Goal: Use online tool/utility

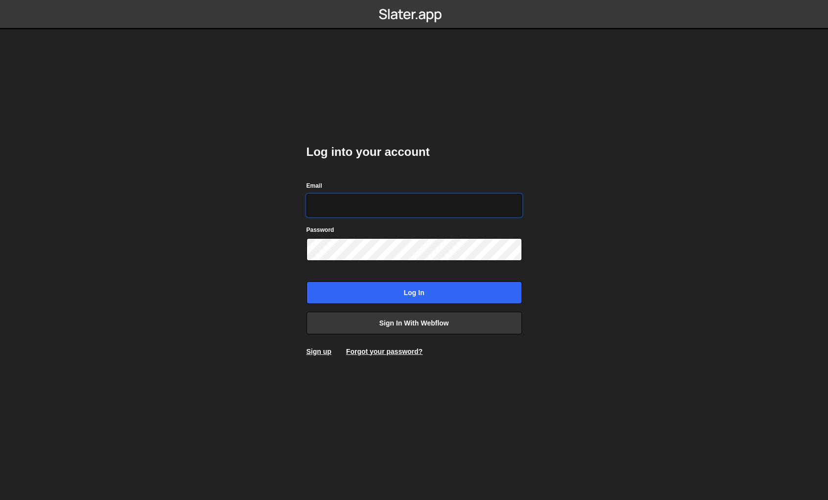
type input "[EMAIL_ADDRESS][DOMAIN_NAME]"
click at [414, 292] on input "Log in" at bounding box center [415, 292] width 216 height 23
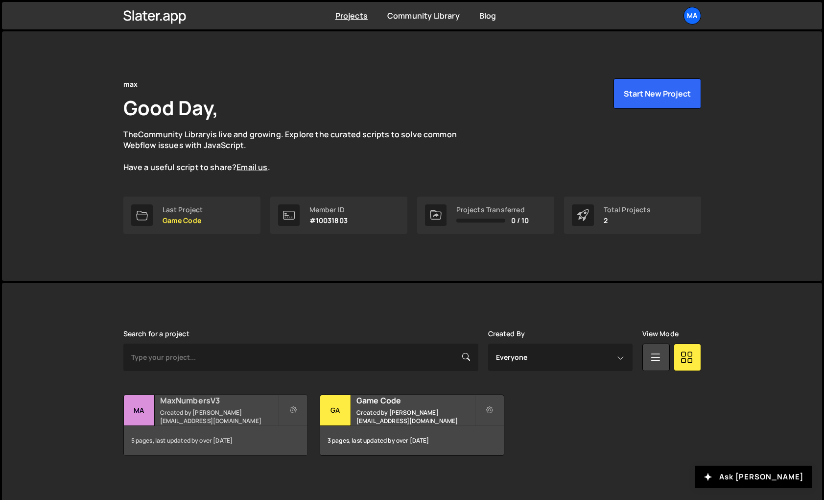
click at [174, 401] on h2 "MaxNumbersV3" at bounding box center [219, 400] width 118 height 11
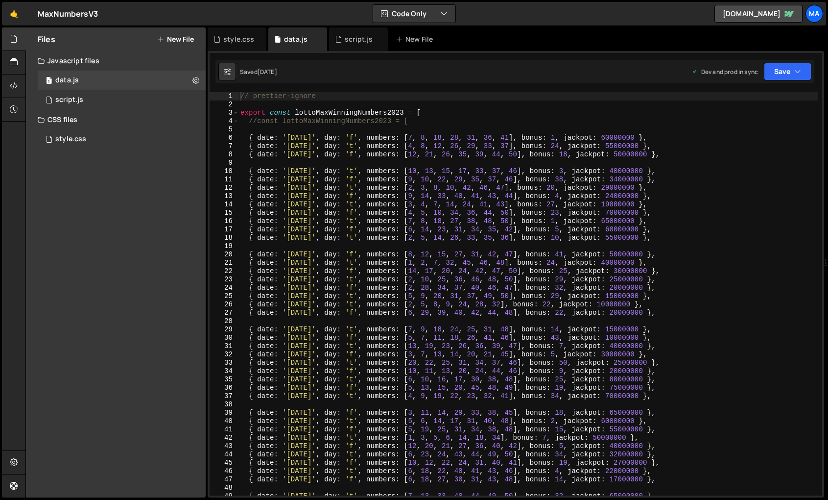
click at [258, 130] on div "// prettier-ignore export const lottoMaxWinningNumbers2023 = [ //const lottoMax…" at bounding box center [529, 302] width 580 height 420
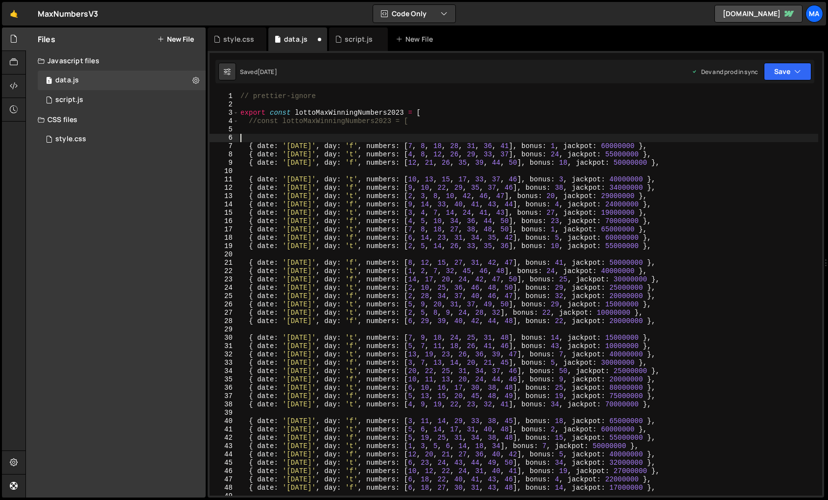
paste textarea "{ date: 'August 12, 2025', day: 't', numbers: [15, 16, 21, 27, 28, 33, 39], bon…"
type textarea "{ date: 'August 12, 2025', day: 't', numbers: [15, 16, 21, 27, 28, 33, 39], bon…"
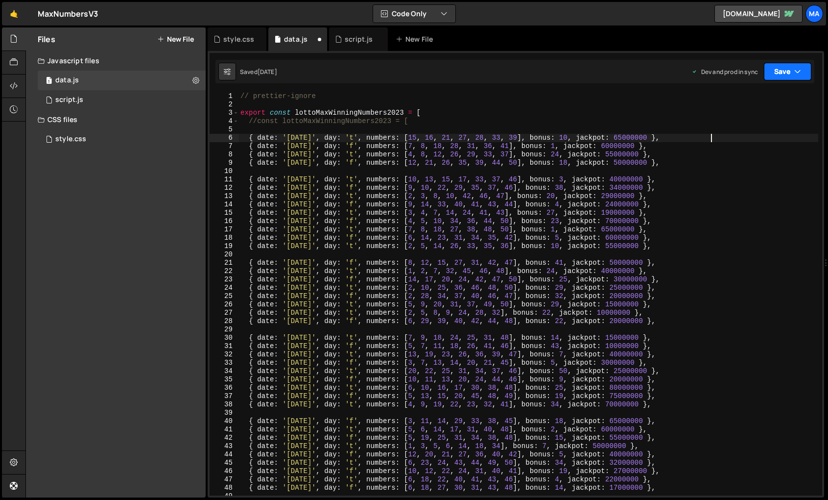
click at [777, 69] on button "Save" at bounding box center [788, 72] width 48 height 18
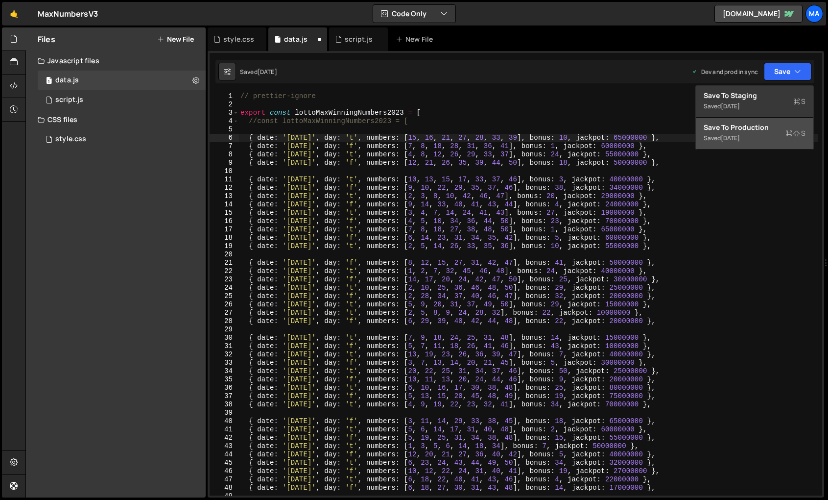
click at [733, 130] on div "Save to Production S" at bounding box center [755, 127] width 102 height 10
